Goal: Task Accomplishment & Management: Use online tool/utility

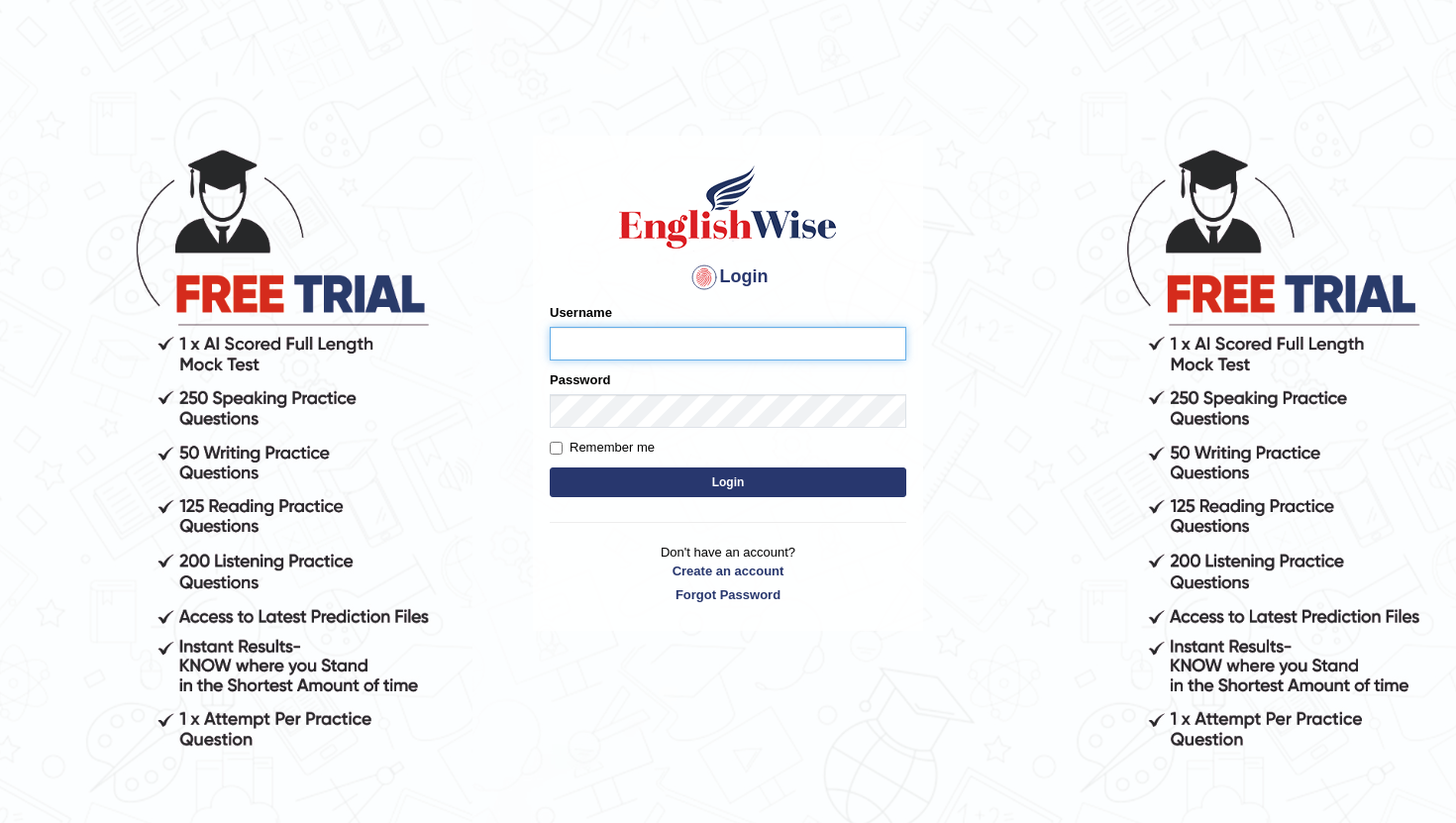
type input "PoojaD"
click at [732, 485] on button "Login" at bounding box center [728, 482] width 356 height 30
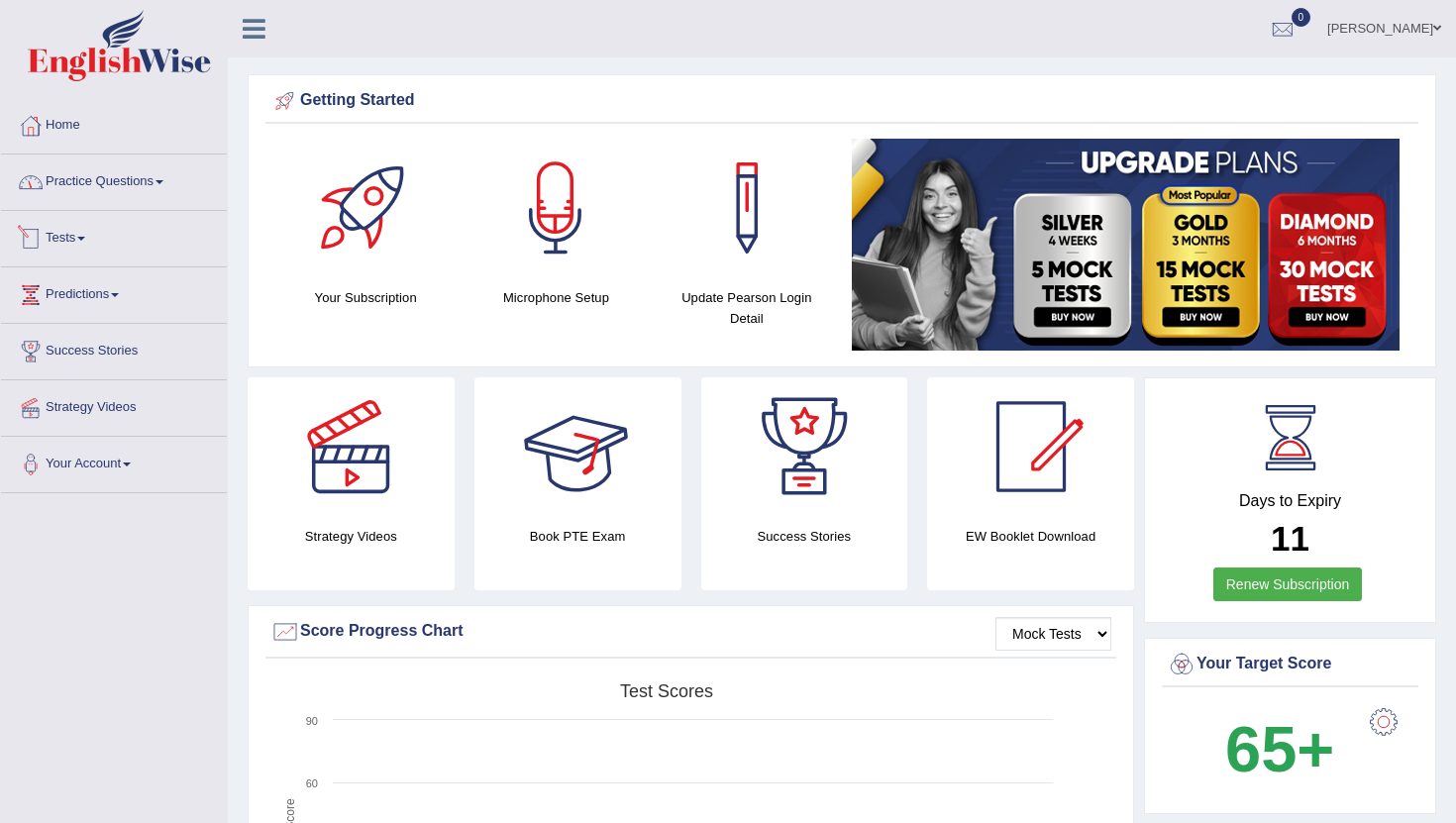
click at [133, 186] on link "Practice Questions" at bounding box center [114, 179] width 226 height 50
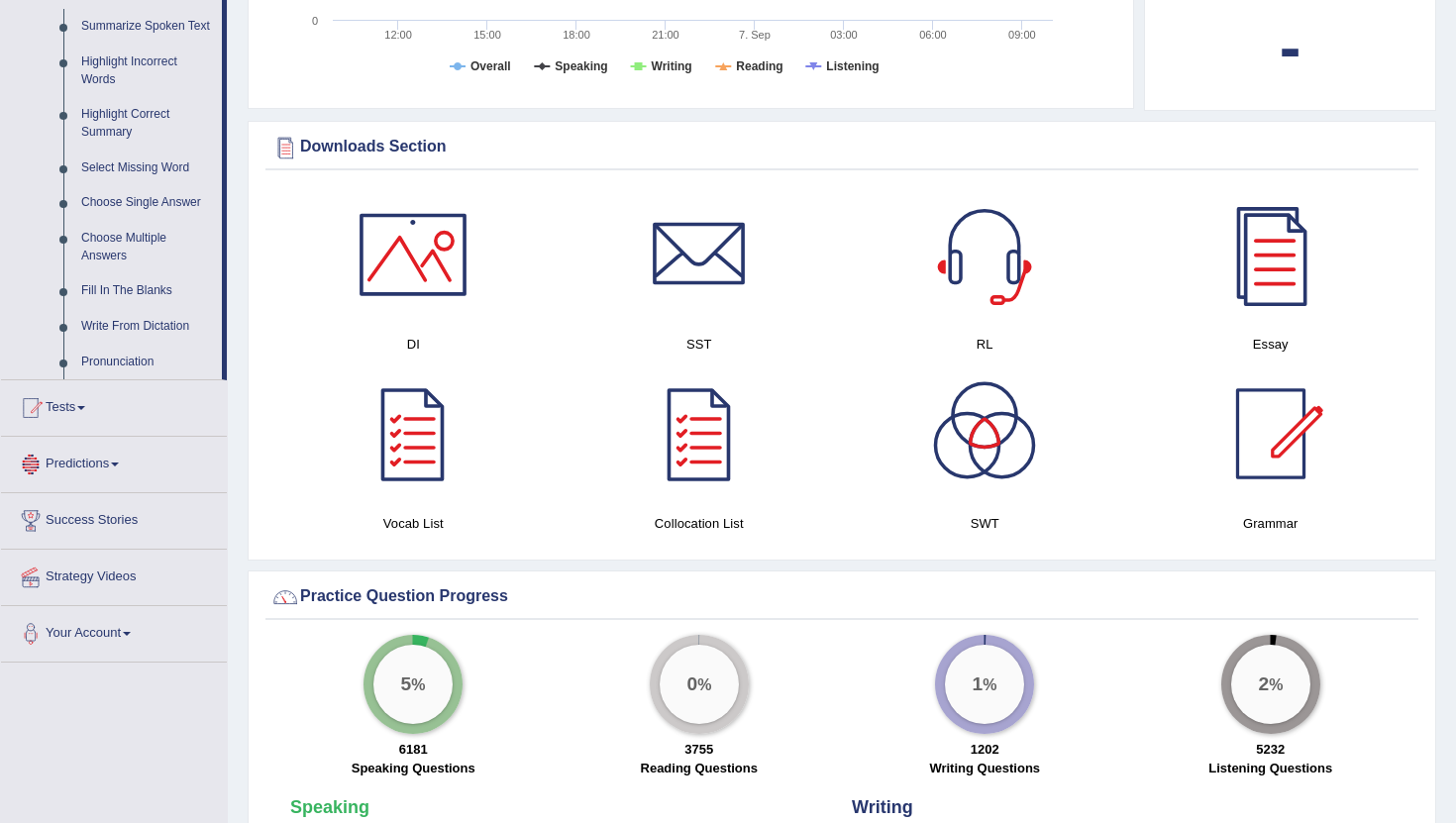
scroll to position [951, 0]
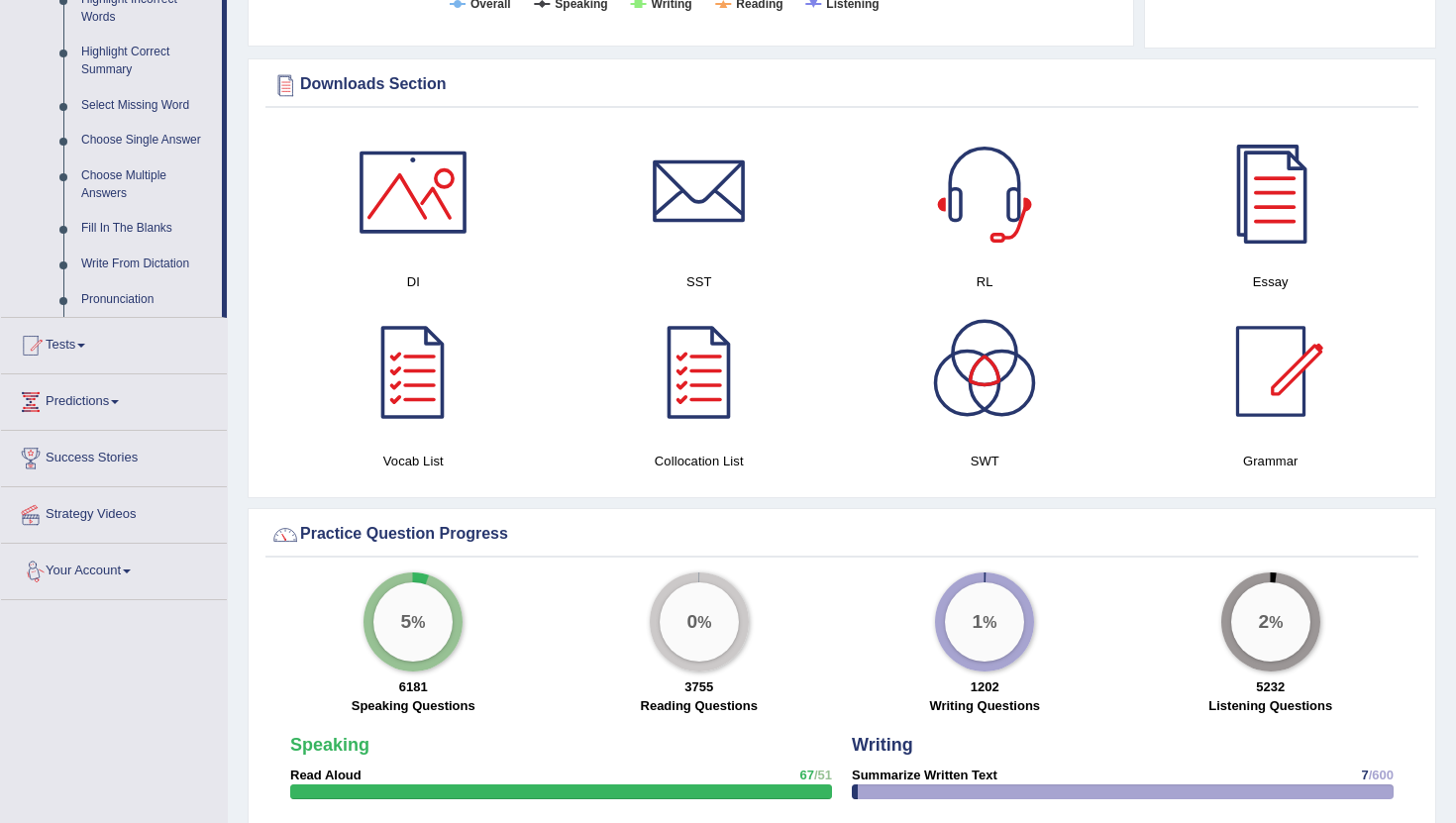
click at [81, 366] on link "Tests" at bounding box center [114, 343] width 226 height 50
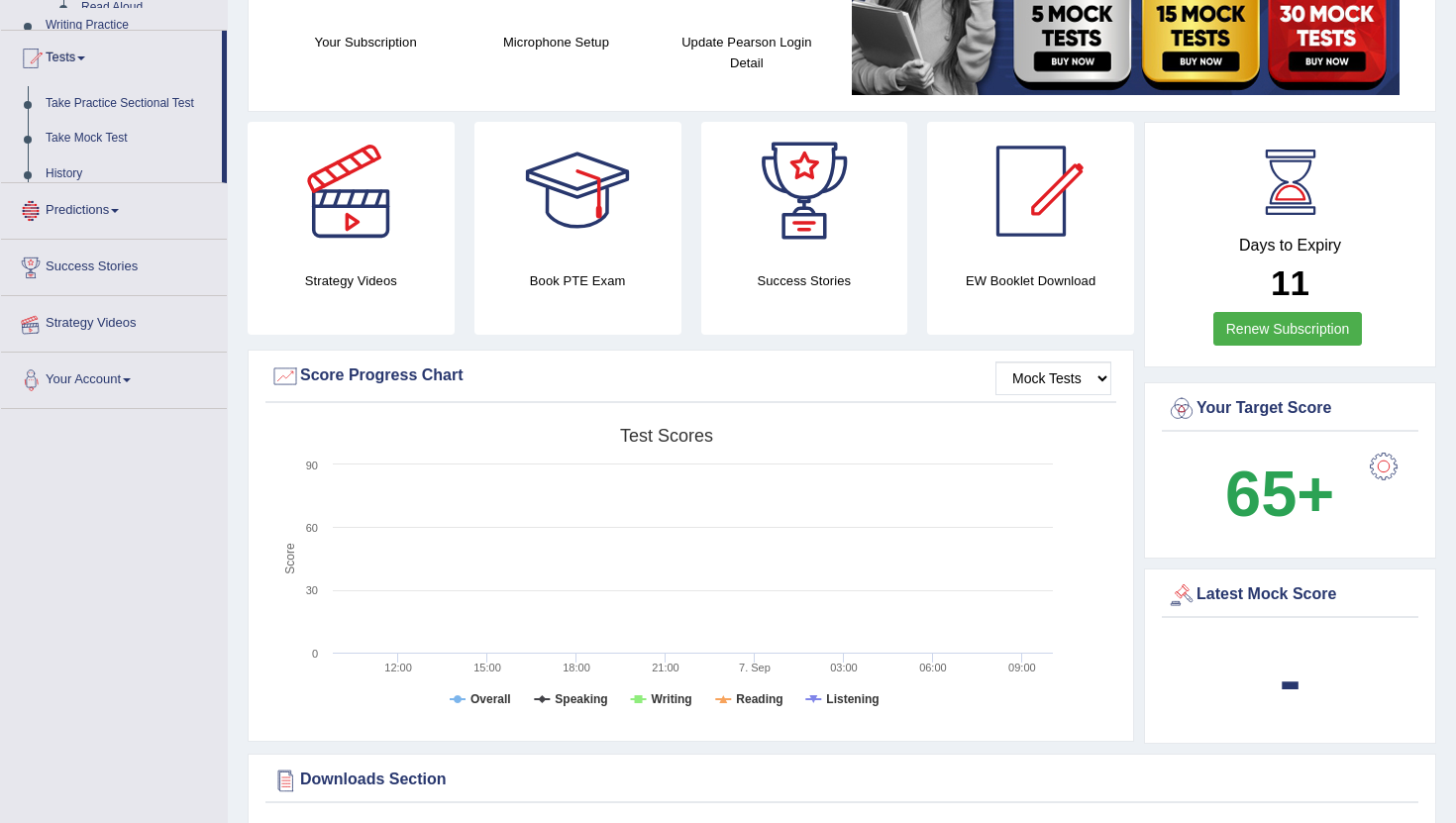
scroll to position [250, 0]
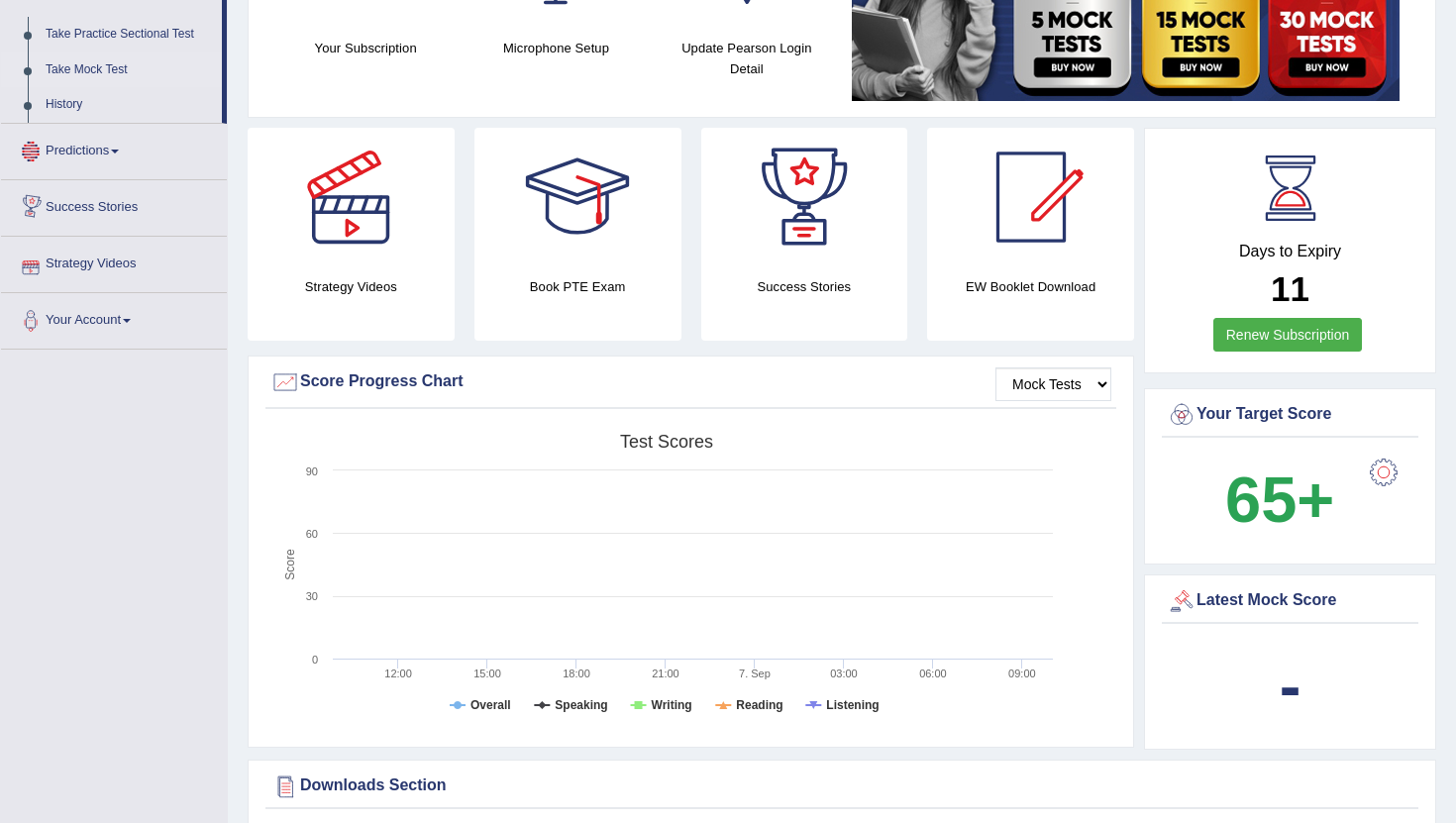
click at [114, 74] on link "Take Mock Test" at bounding box center [129, 70] width 185 height 36
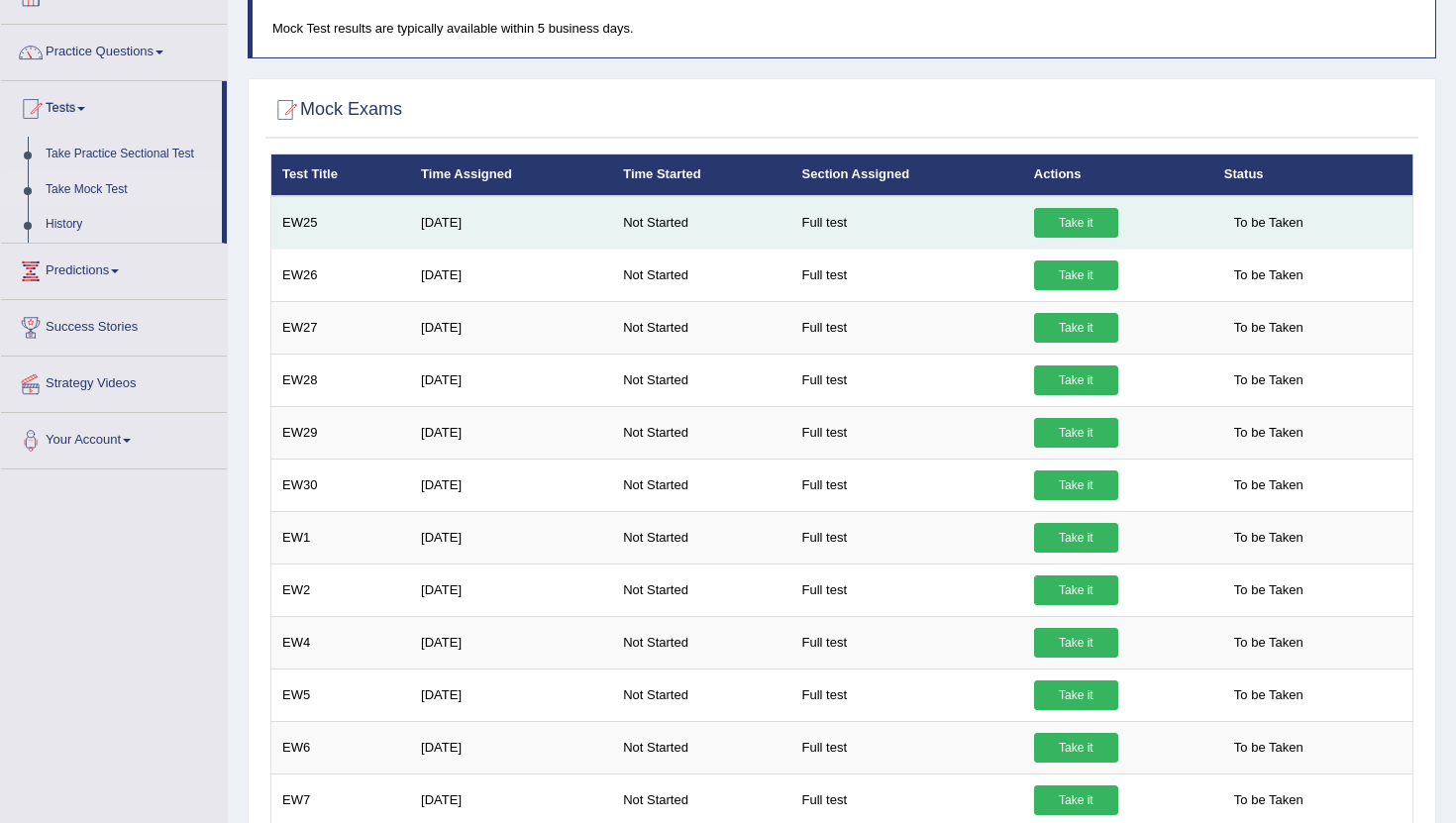
scroll to position [119, 0]
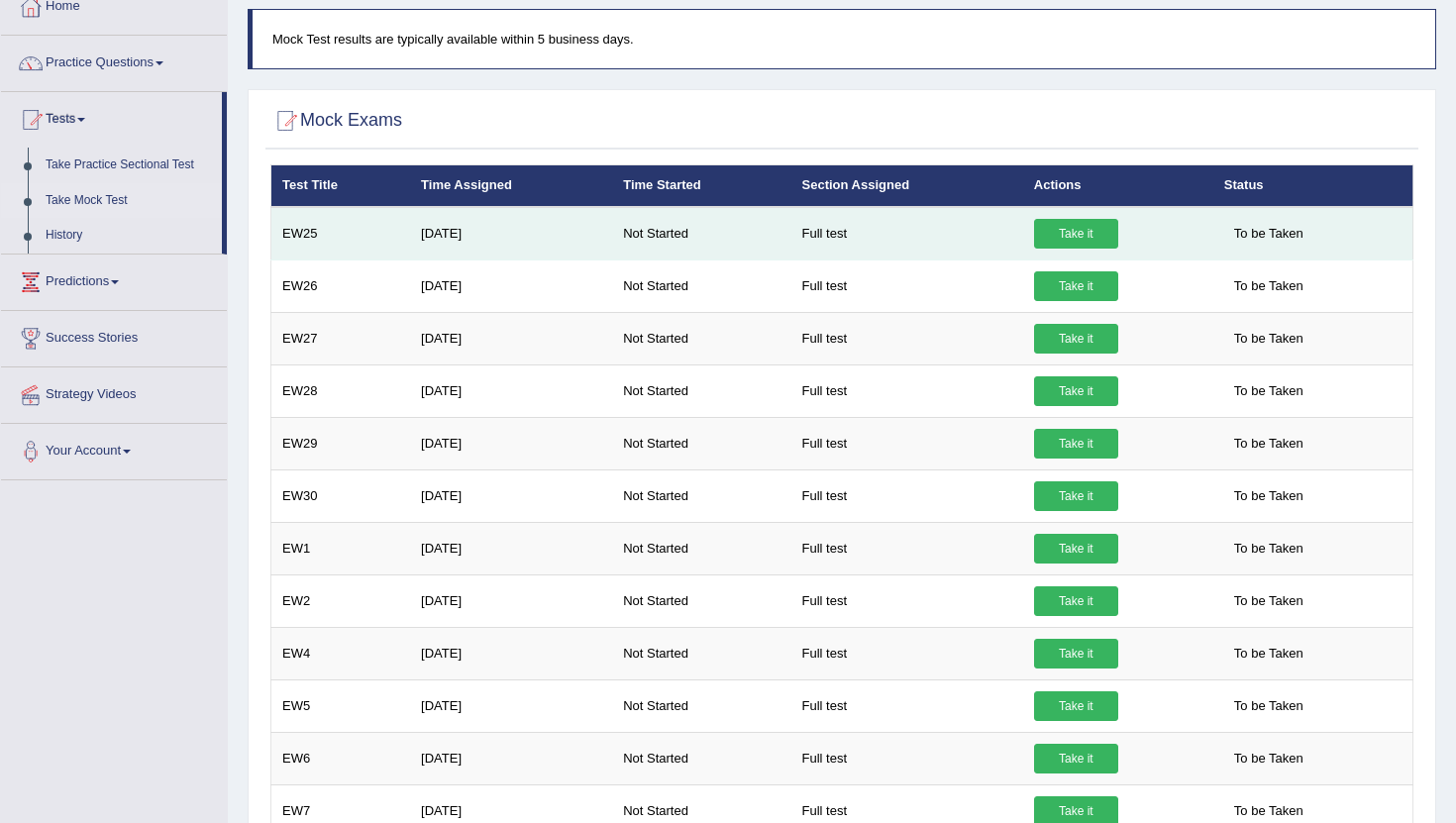
click at [1073, 237] on link "Take it" at bounding box center [1076, 234] width 84 height 30
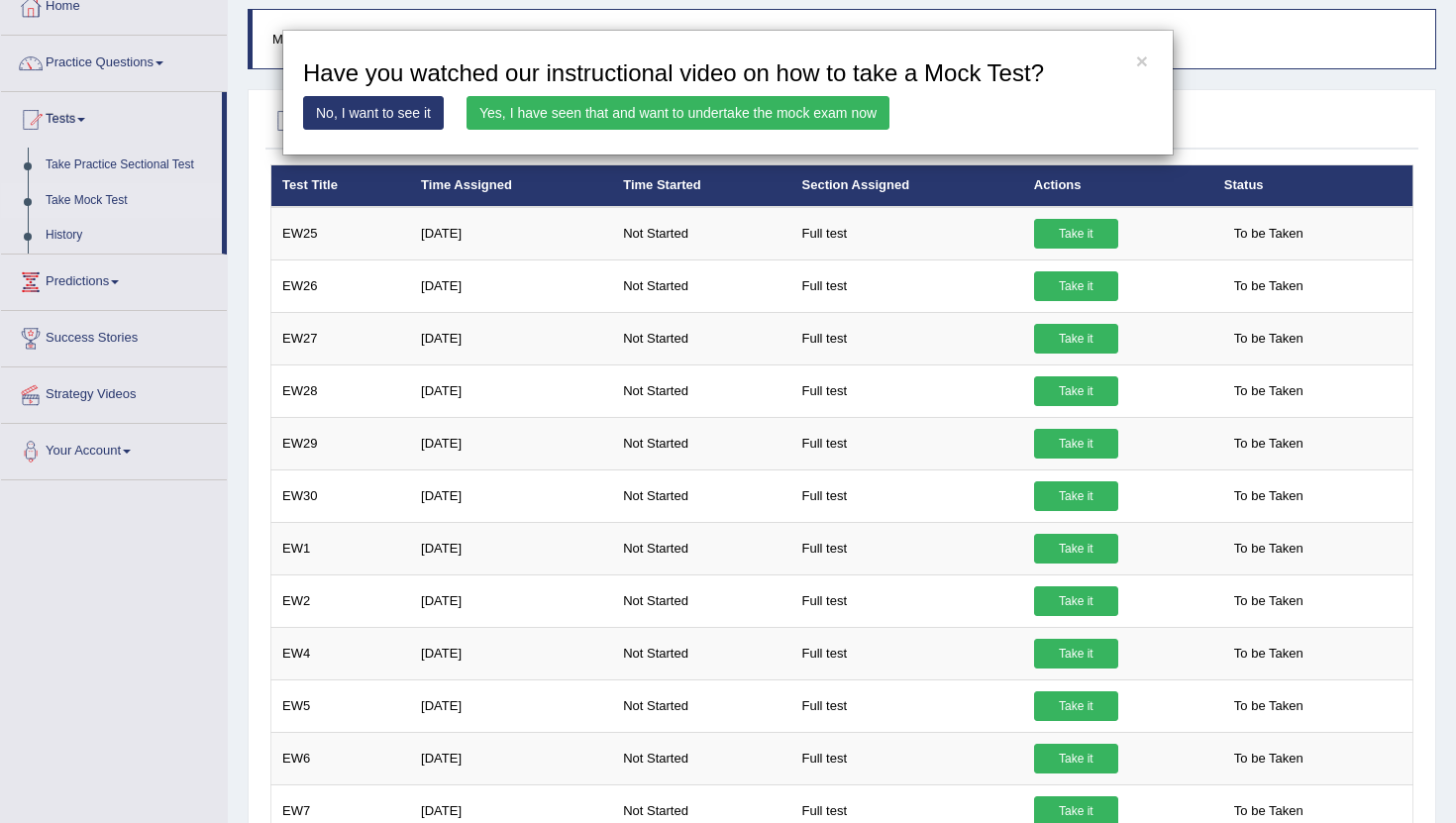
click at [541, 114] on link "Yes, I have seen that and want to undertake the mock exam now" at bounding box center [677, 113] width 423 height 34
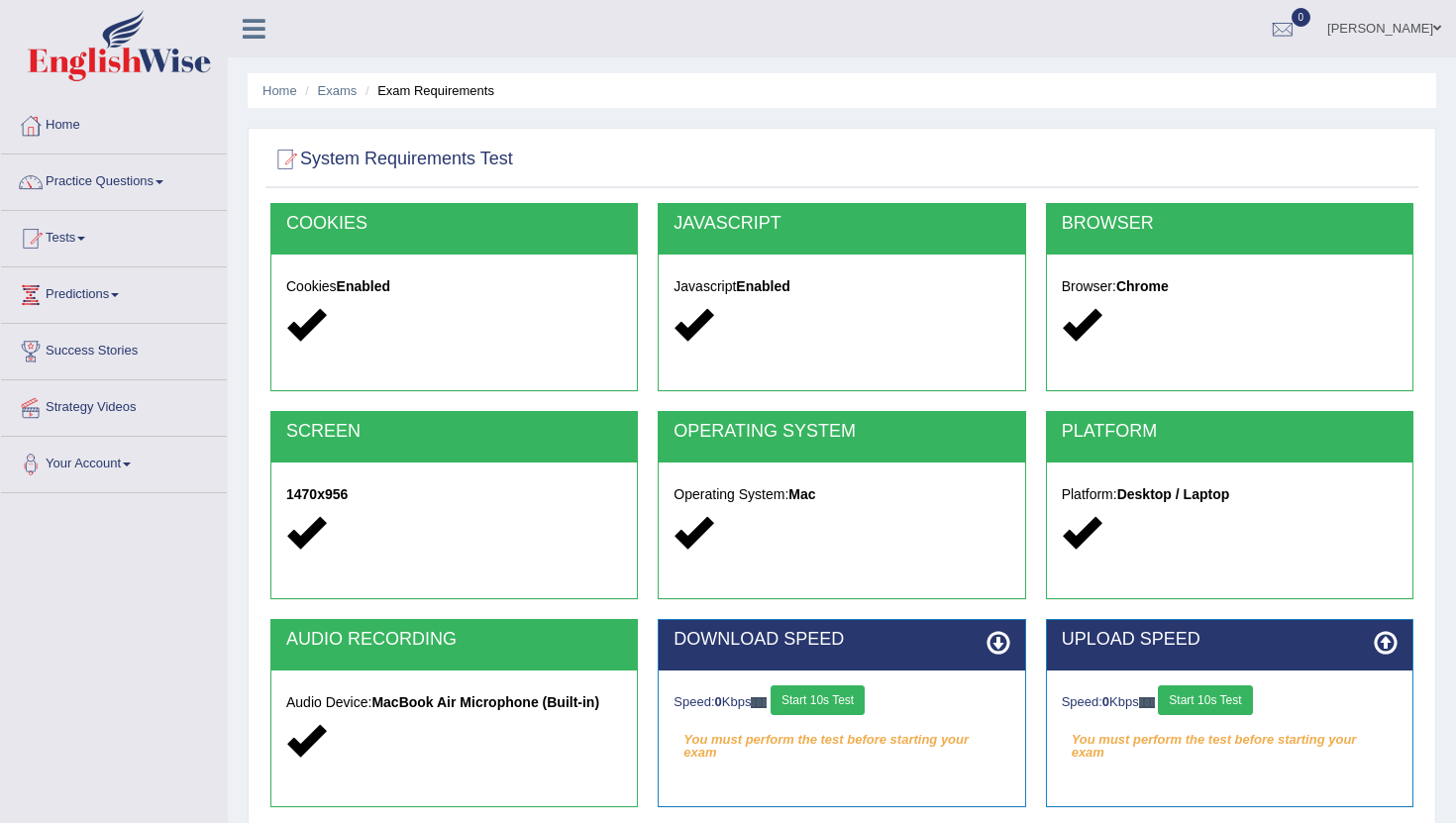
scroll to position [217, 0]
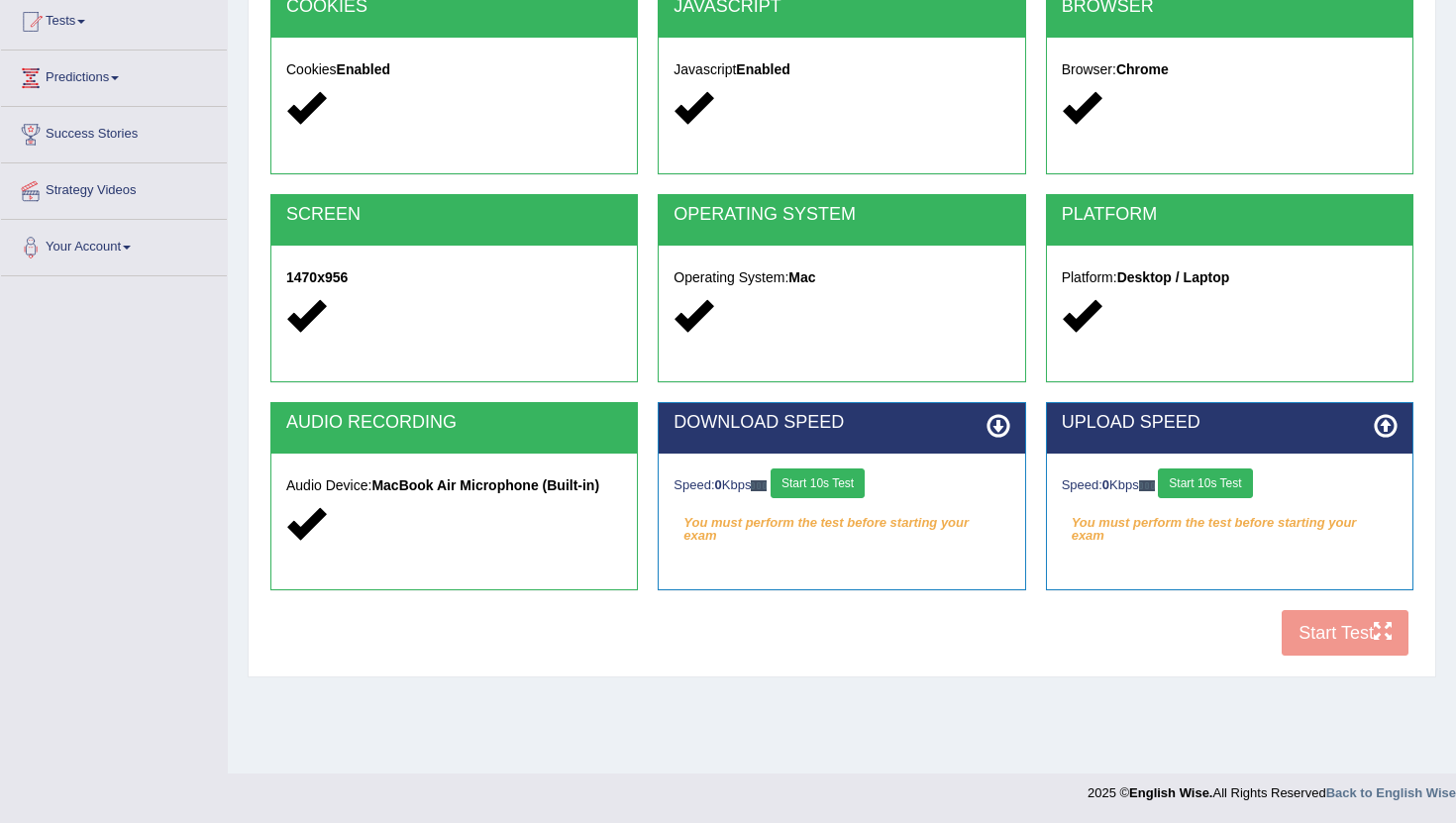
click at [1295, 625] on div "COOKIES Cookies Enabled JAVASCRIPT Javascript Enabled BROWSER Browser: Chrome S…" at bounding box center [841, 326] width 1153 height 680
click at [828, 492] on button "Start 10s Test" at bounding box center [817, 483] width 94 height 30
click at [1239, 479] on button "Start 10s Test" at bounding box center [1205, 483] width 94 height 30
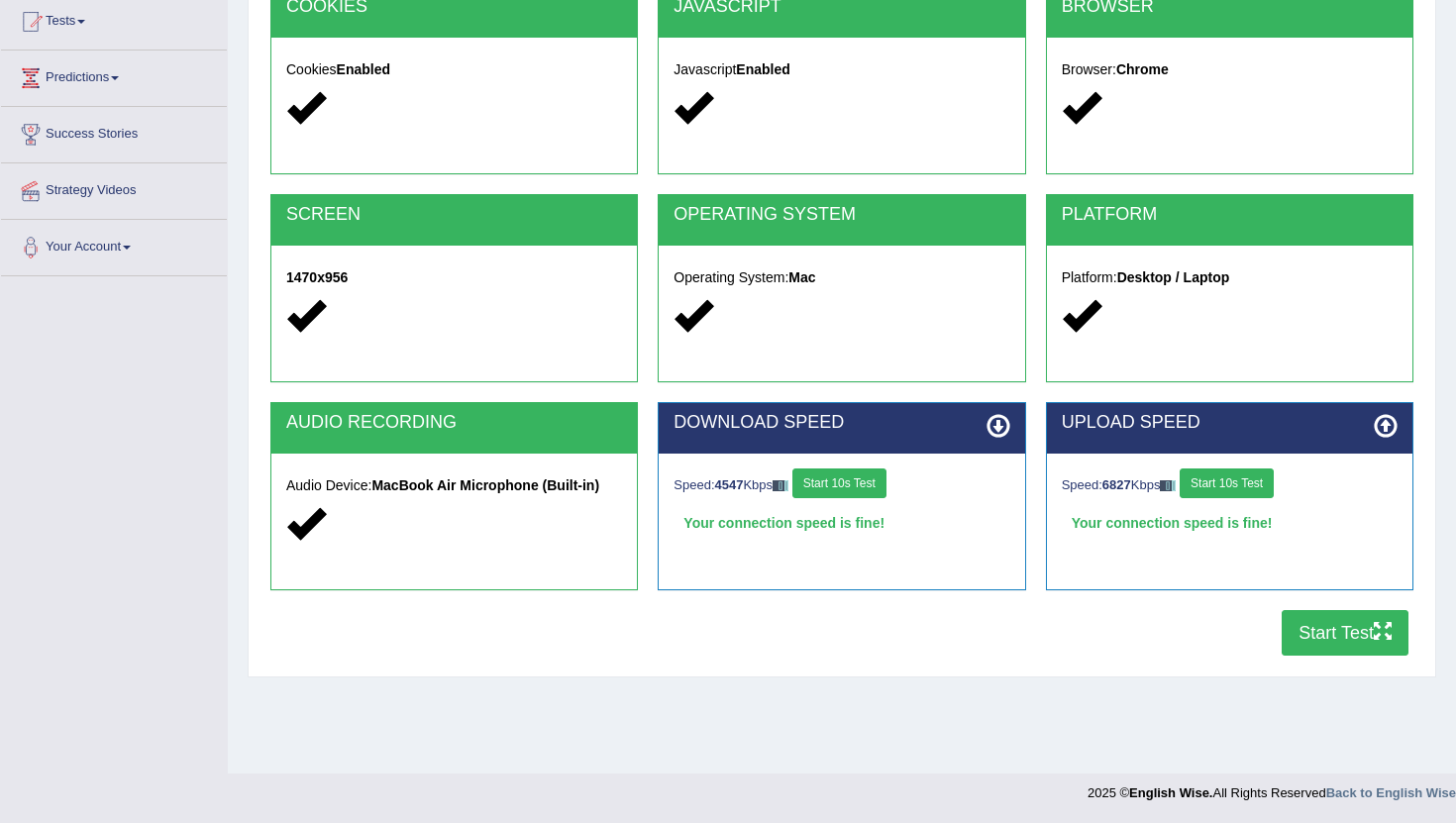
click at [1324, 630] on button "Start Test" at bounding box center [1344, 633] width 127 height 46
